Goal: Communication & Community: Answer question/provide support

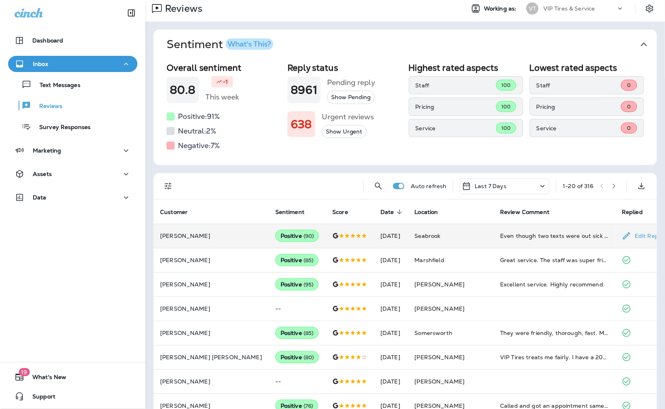
scroll to position [25, 0]
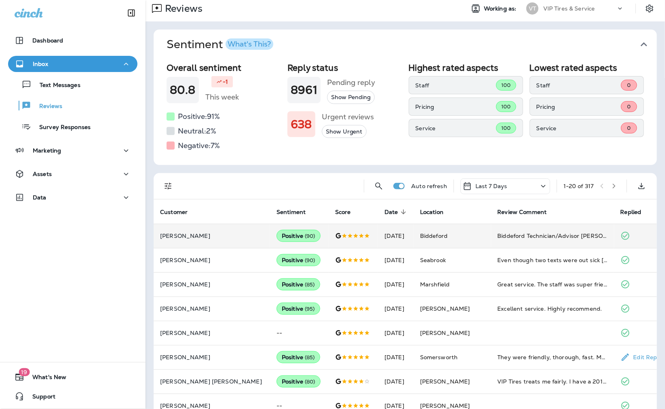
drag, startPoint x: 270, startPoint y: 269, endPoint x: 185, endPoint y: 233, distance: 92.7
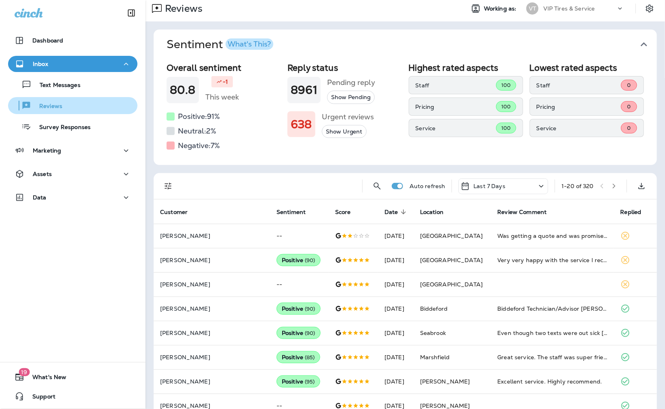
click at [54, 99] on div "Reviews" at bounding box center [36, 105] width 51 height 12
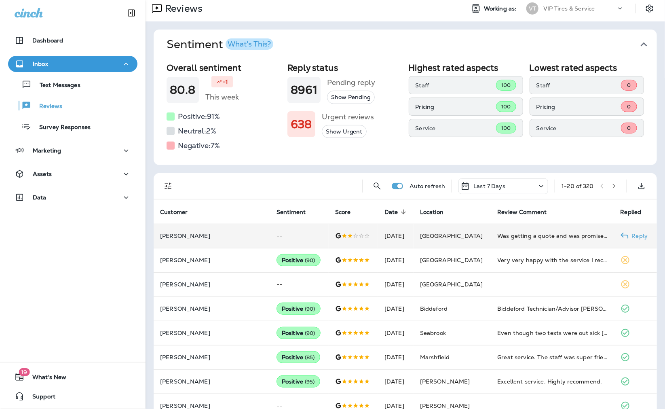
click at [191, 236] on p "[PERSON_NAME]" at bounding box center [212, 235] width 104 height 6
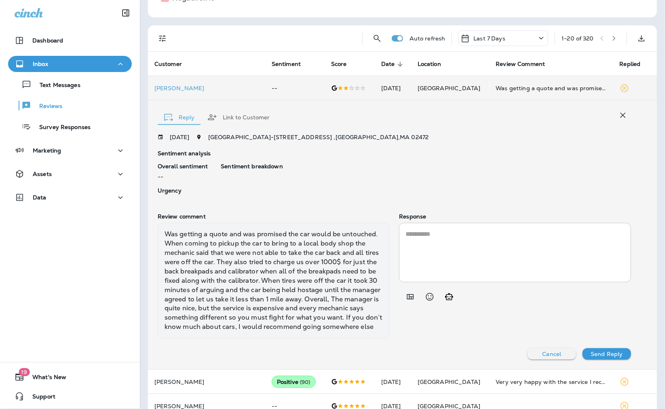
scroll to position [187, 0]
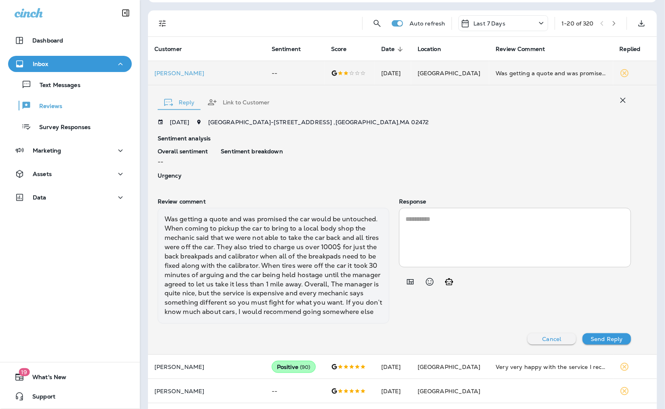
click at [312, 156] on div "Sentiment breakdown" at bounding box center [426, 165] width 410 height 34
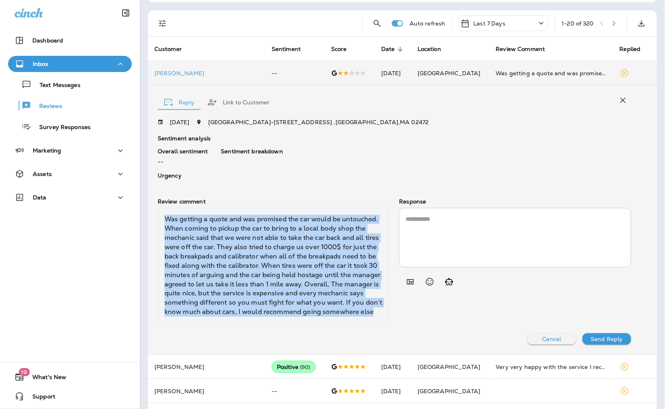
drag, startPoint x: 192, startPoint y: 294, endPoint x: 158, endPoint y: 215, distance: 86.0
click at [158, 215] on div "Was getting a quote and was promised the car would be untouched. When coming to…" at bounding box center [274, 266] width 232 height 116
copy div "Was getting a quote and was promised the car would be untouched. When coming to…"
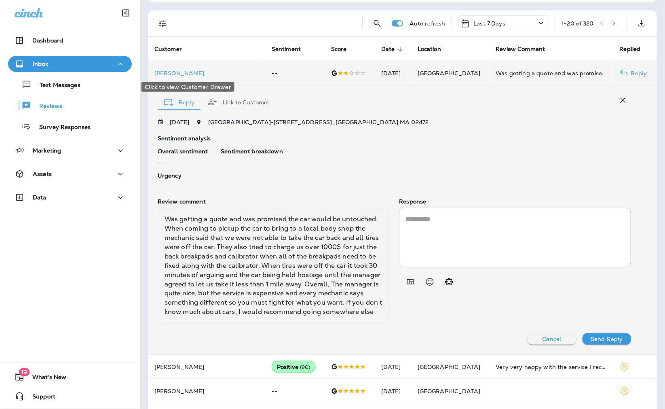
click at [165, 74] on p "[PERSON_NAME]" at bounding box center [206, 73] width 104 height 6
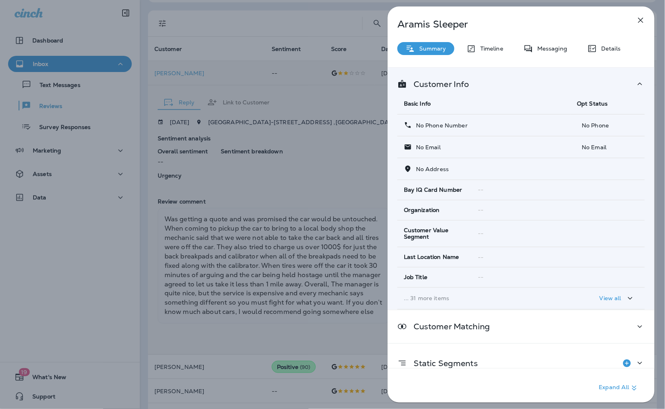
click at [260, 196] on div "[PERSON_NAME] Summary Timeline Messaging Details Customer Info Basic Info Opt S…" at bounding box center [332, 204] width 665 height 409
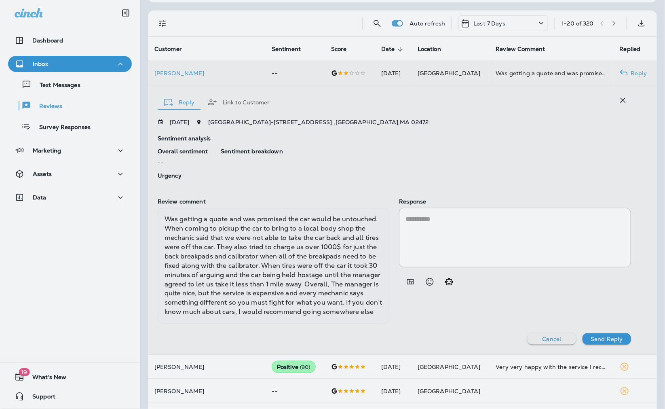
click at [261, 242] on div at bounding box center [375, 204] width 665 height 409
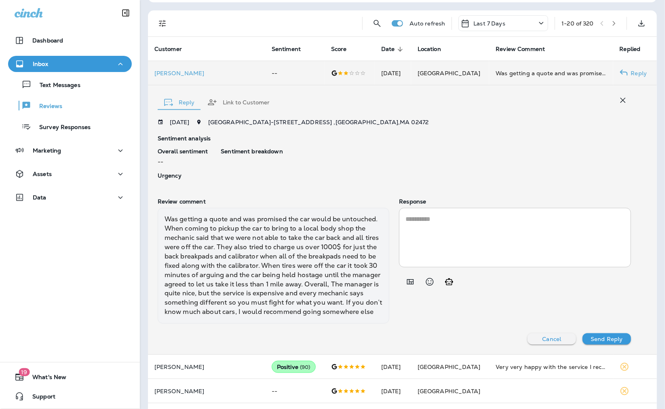
click at [427, 225] on textarea at bounding box center [515, 237] width 219 height 46
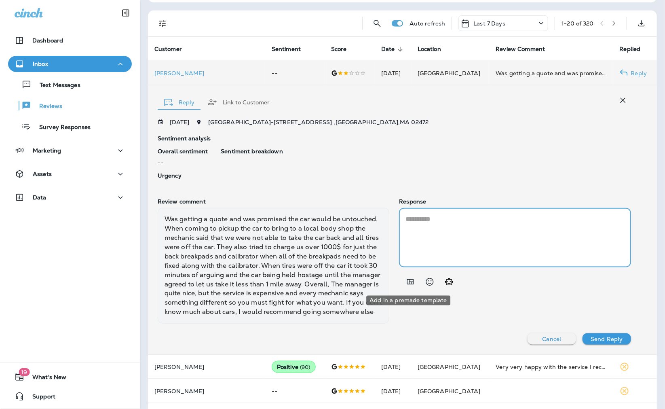
click at [409, 277] on icon "Add in a premade template" at bounding box center [411, 282] width 10 height 10
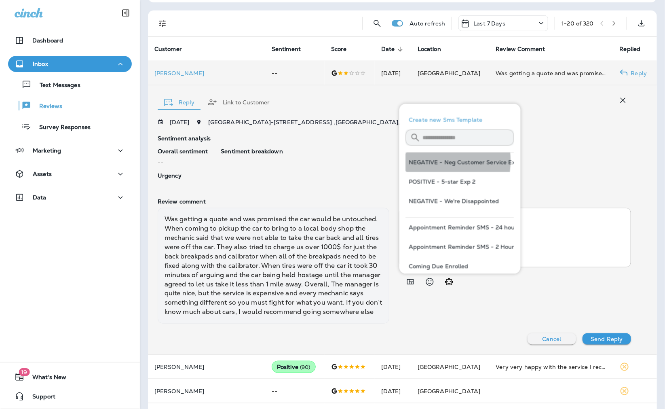
click at [420, 161] on button "NEGATIVE - Neg Customer Service Exp" at bounding box center [460, 162] width 108 height 19
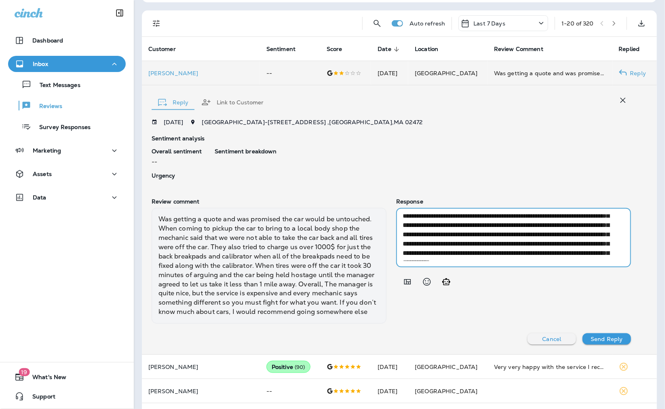
scroll to position [13, 0]
drag, startPoint x: 511, startPoint y: 250, endPoint x: 483, endPoint y: 248, distance: 28.4
click at [483, 248] on textarea "**********" at bounding box center [511, 237] width 216 height 46
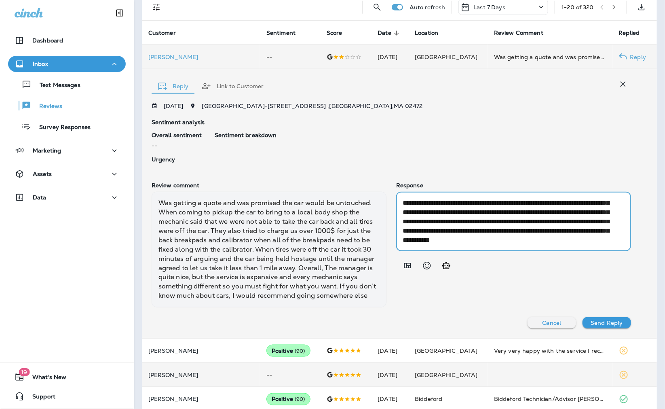
scroll to position [232, 0]
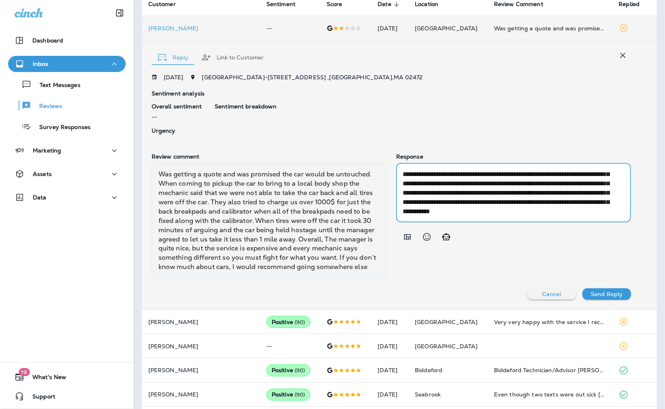
type textarea "**********"
click at [608, 297] on p "Send Reply" at bounding box center [607, 294] width 32 height 6
